Goal: Find specific page/section: Find specific page/section

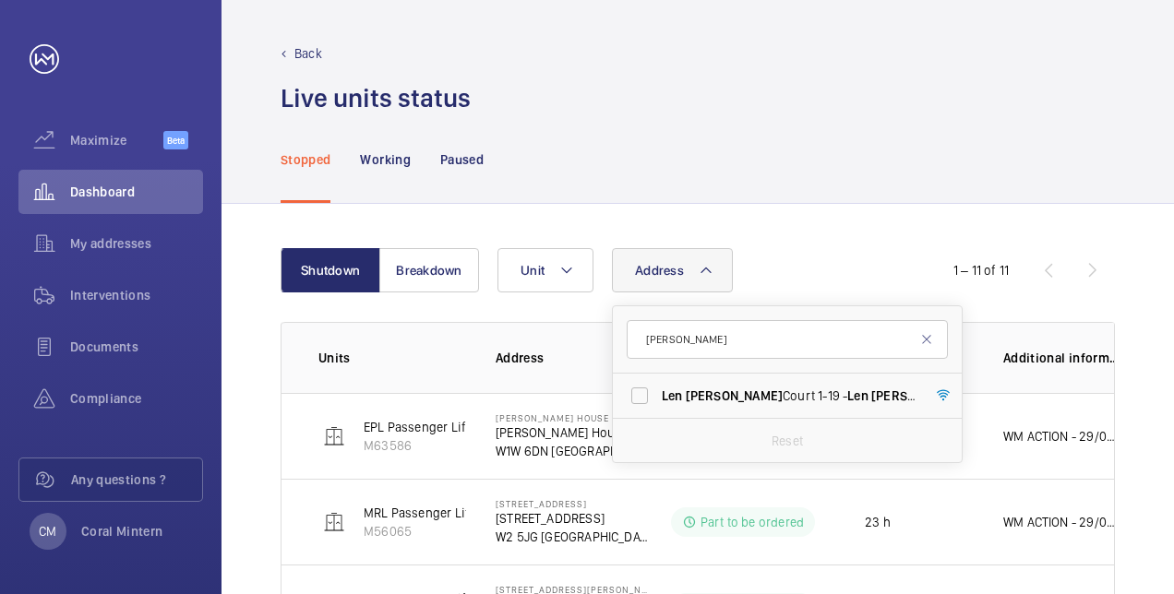
click at [650, 329] on input "[PERSON_NAME]" at bounding box center [787, 339] width 321 height 39
type input "l"
type input "n4 1ju"
click at [776, 389] on span "Hornbeam - High Risk Building - [GEOGRAPHIC_DATA]" at bounding box center [789, 396] width 254 height 18
click at [658, 389] on input "Hornbeam - High Risk Building - [GEOGRAPHIC_DATA]" at bounding box center [639, 395] width 37 height 37
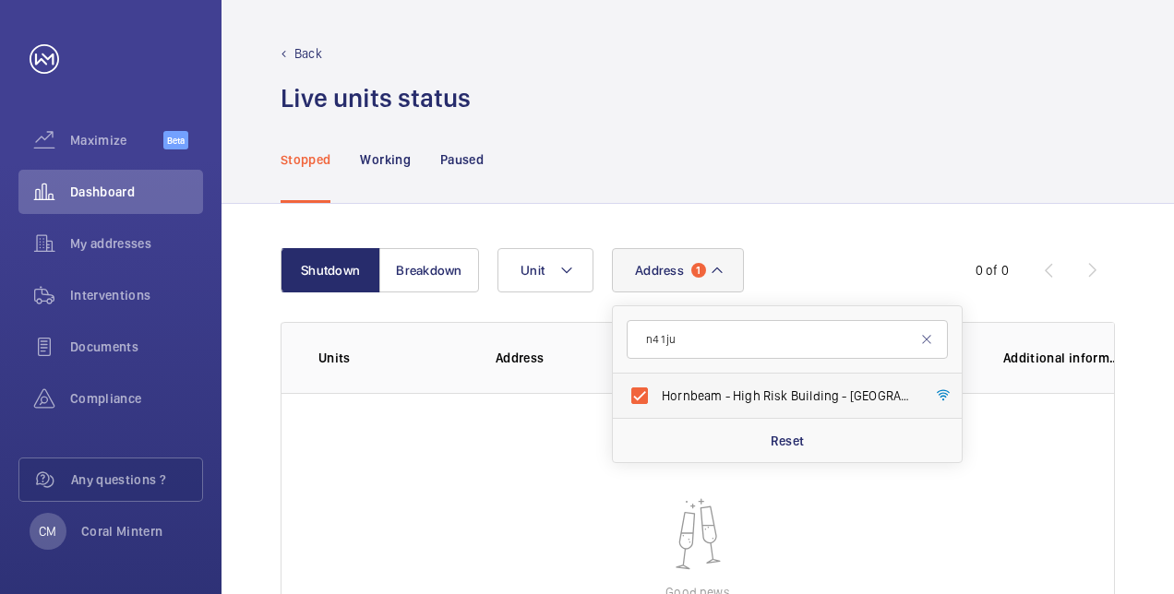
click at [713, 416] on label "Hornbeam - High Risk Building - [GEOGRAPHIC_DATA]" at bounding box center [773, 396] width 321 height 44
click at [658, 414] on input "Hornbeam - High Risk Building - [GEOGRAPHIC_DATA]" at bounding box center [639, 395] width 37 height 37
checkbox input "false"
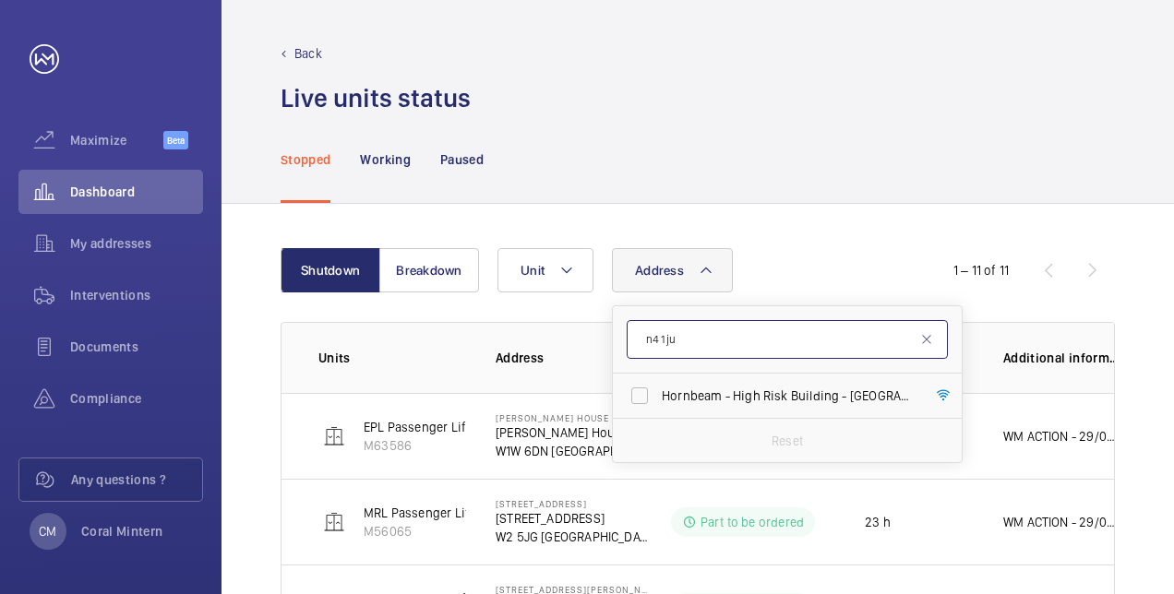
drag, startPoint x: 725, startPoint y: 353, endPoint x: 639, endPoint y: 324, distance: 91.4
click at [638, 324] on input "n4 1ju" at bounding box center [787, 339] width 321 height 39
type input "maplewood"
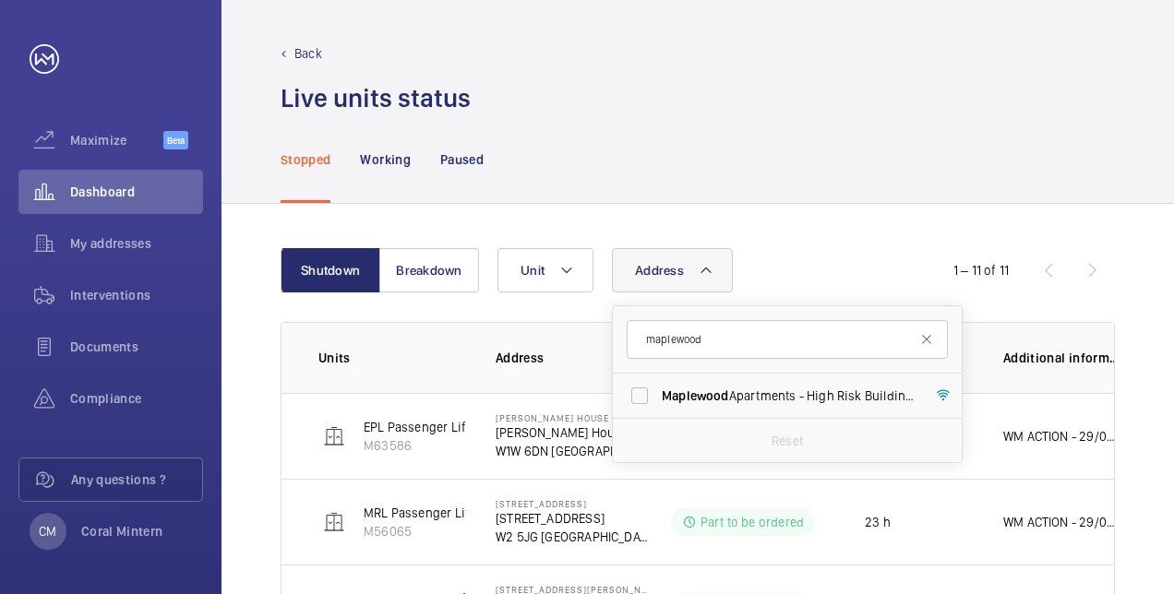
click at [805, 387] on span "Maplewood Apartments - High Risk Building - [GEOGRAPHIC_DATA]" at bounding box center [789, 396] width 254 height 18
click at [658, 386] on input "Maplewood Apartments - High Risk Building - [GEOGRAPHIC_DATA]" at bounding box center [639, 395] width 37 height 37
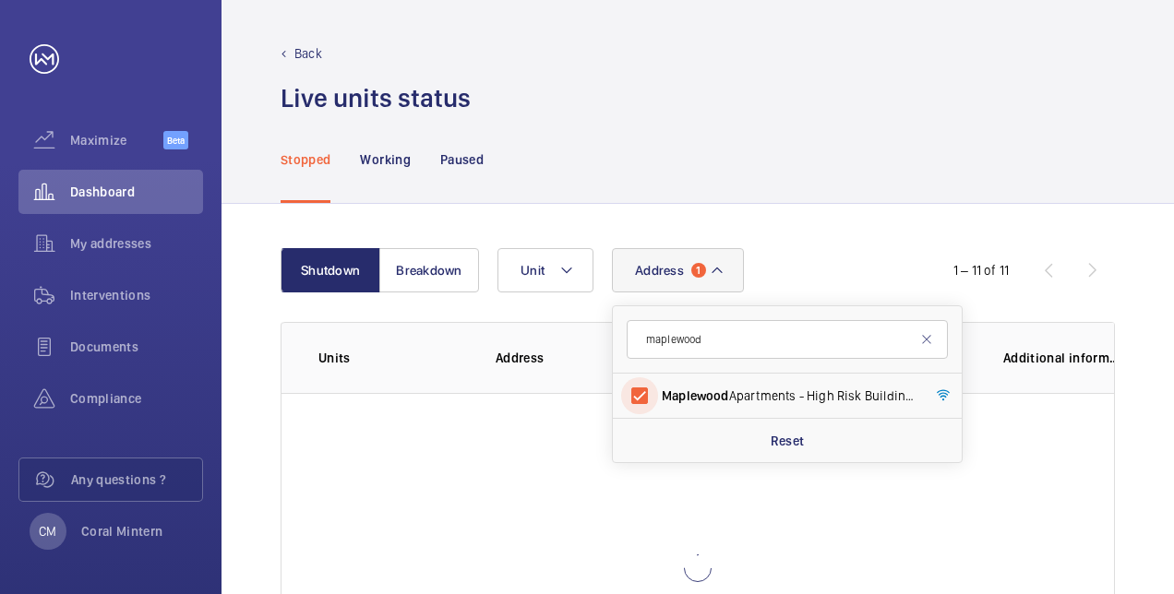
scroll to position [185, 0]
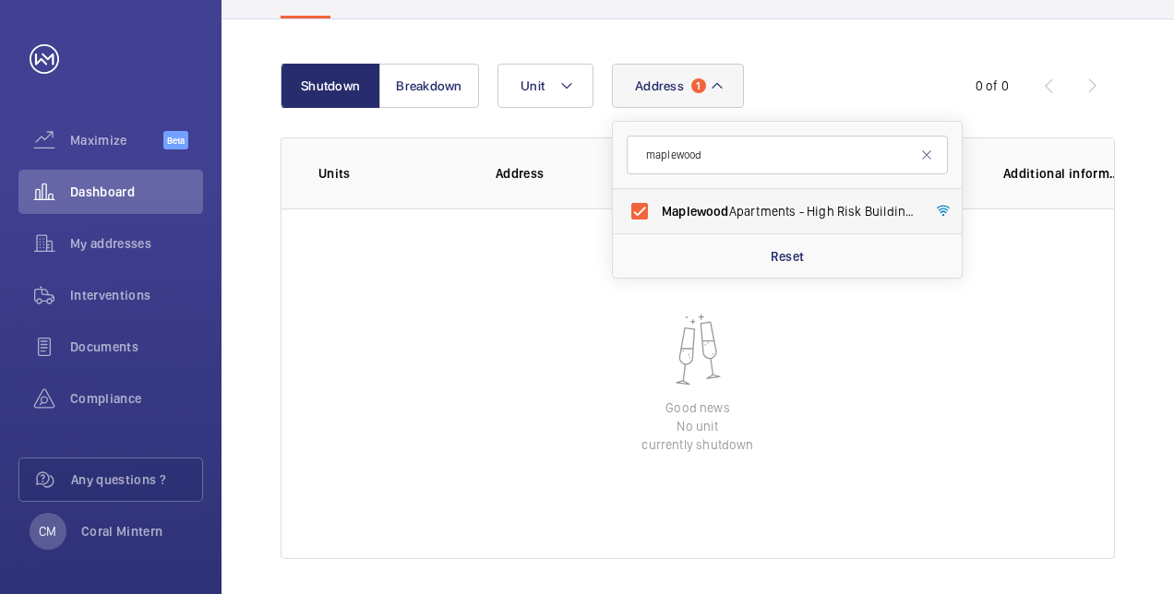
click at [722, 222] on label "Maplewood Apartments - High Risk Building - [GEOGRAPHIC_DATA]" at bounding box center [773, 211] width 321 height 44
click at [658, 222] on input "Maplewood Apartments - High Risk Building - [GEOGRAPHIC_DATA]" at bounding box center [639, 211] width 37 height 37
checkbox input "false"
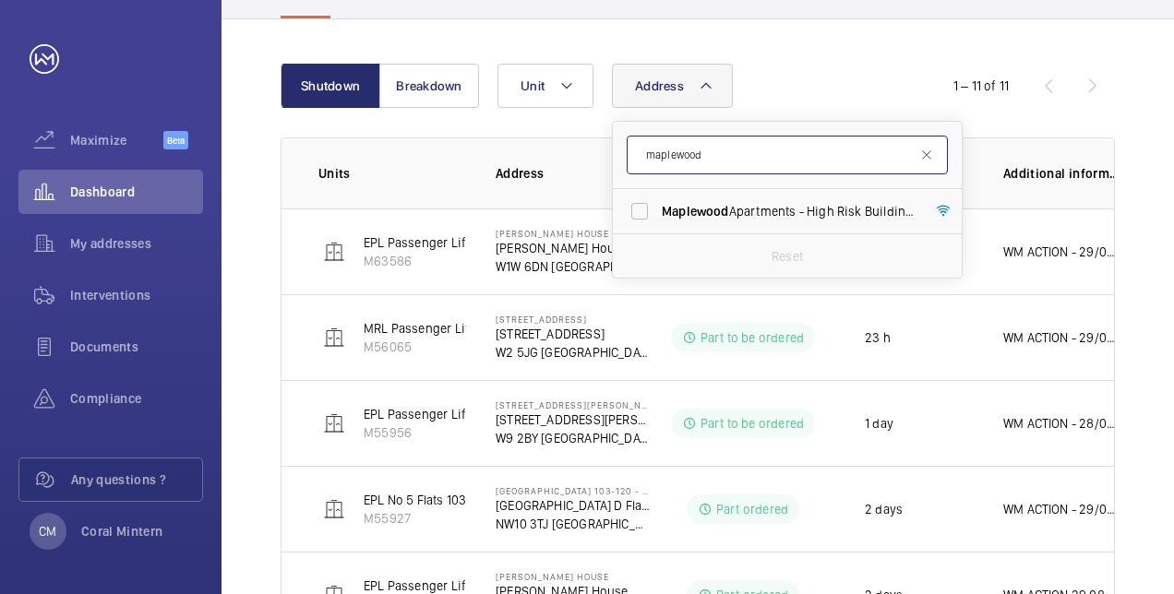
drag, startPoint x: 729, startPoint y: 154, endPoint x: 641, endPoint y: 140, distance: 89.7
click at [641, 140] on input "maplewood" at bounding box center [787, 155] width 321 height 39
type input "birchwood"
click at [807, 207] on span "[GEOGRAPHIC_DATA] - High Risk Building - [GEOGRAPHIC_DATA]" at bounding box center [789, 211] width 254 height 18
click at [658, 207] on input "[GEOGRAPHIC_DATA] - High Risk Building - [GEOGRAPHIC_DATA]" at bounding box center [639, 211] width 37 height 37
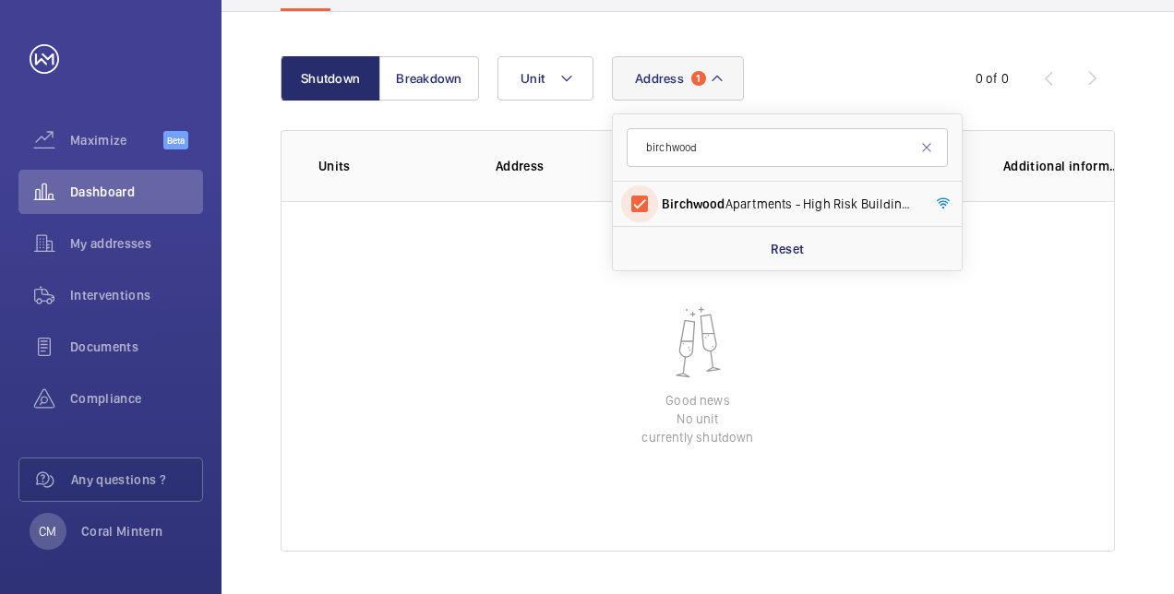
scroll to position [194, 0]
click at [766, 210] on label "[GEOGRAPHIC_DATA] - High Risk Building - [GEOGRAPHIC_DATA]" at bounding box center [773, 202] width 321 height 44
click at [658, 210] on input "[GEOGRAPHIC_DATA] - High Risk Building - [GEOGRAPHIC_DATA]" at bounding box center [639, 202] width 37 height 37
checkbox input "false"
